Goal: Find specific page/section: Find specific page/section

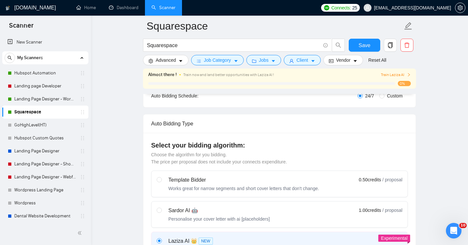
scroll to position [120, 0]
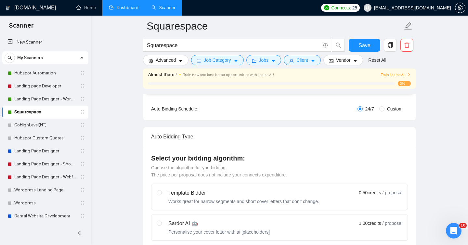
click at [124, 10] on link "Dashboard" at bounding box center [124, 8] width 30 height 6
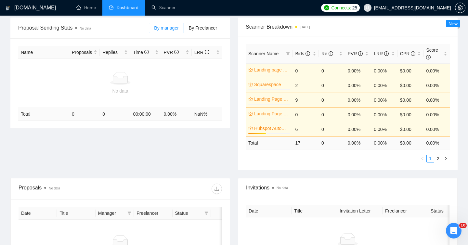
scroll to position [97, 0]
click at [436, 159] on link "2" at bounding box center [438, 158] width 7 height 7
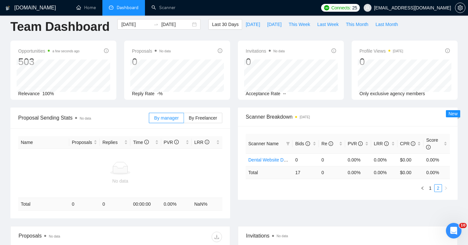
scroll to position [0, 0]
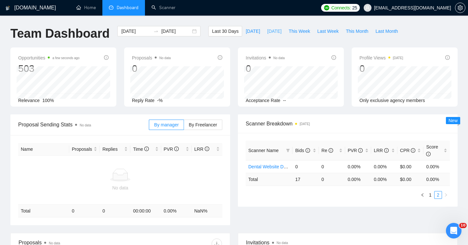
click at [273, 29] on span "Yesterday" at bounding box center [274, 31] width 14 height 7
type input "2025-10-01"
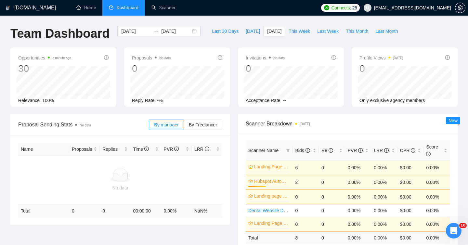
scroll to position [29, 0]
